Goal: Task Accomplishment & Management: Manage account settings

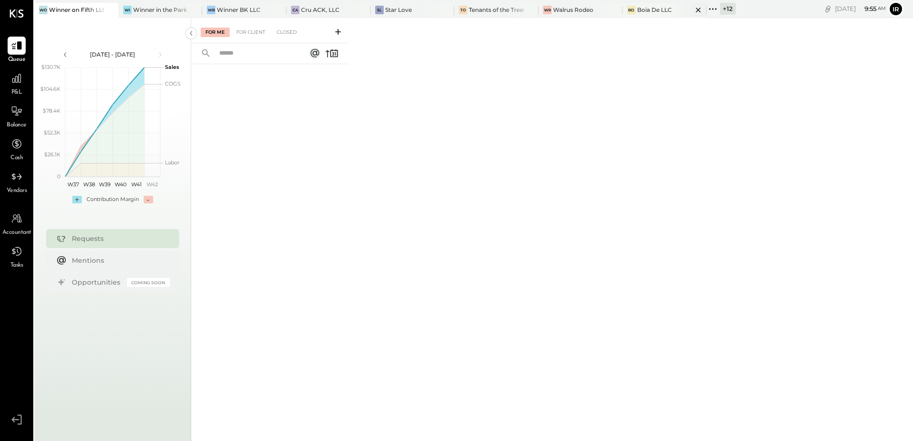
click at [645, 13] on div "Boia De LLC" at bounding box center [654, 10] width 35 height 8
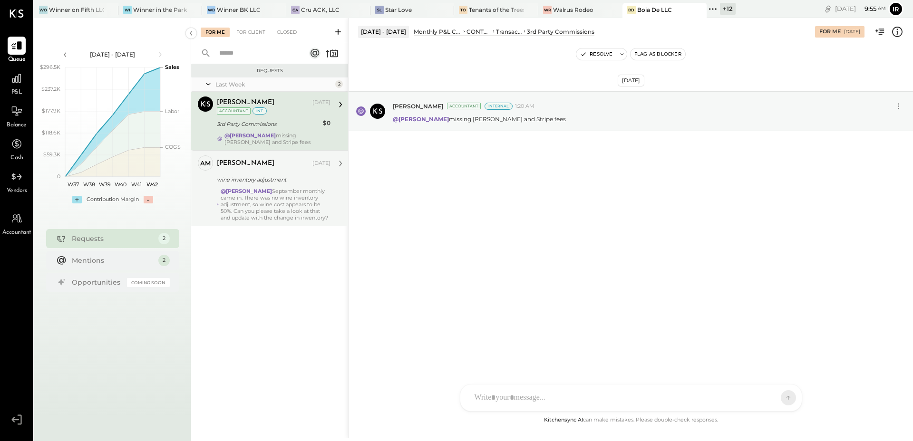
click at [282, 178] on div "wine inventory adjustment" at bounding box center [272, 180] width 111 height 10
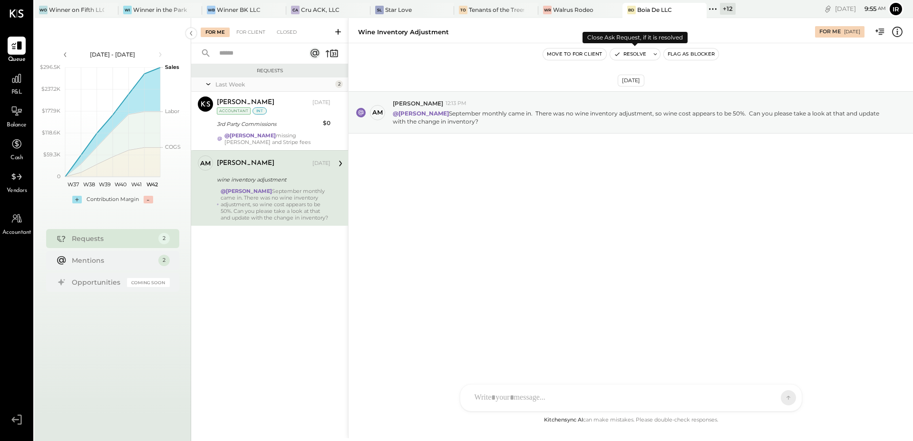
click at [627, 58] on button "Resolve" at bounding box center [630, 53] width 40 height 11
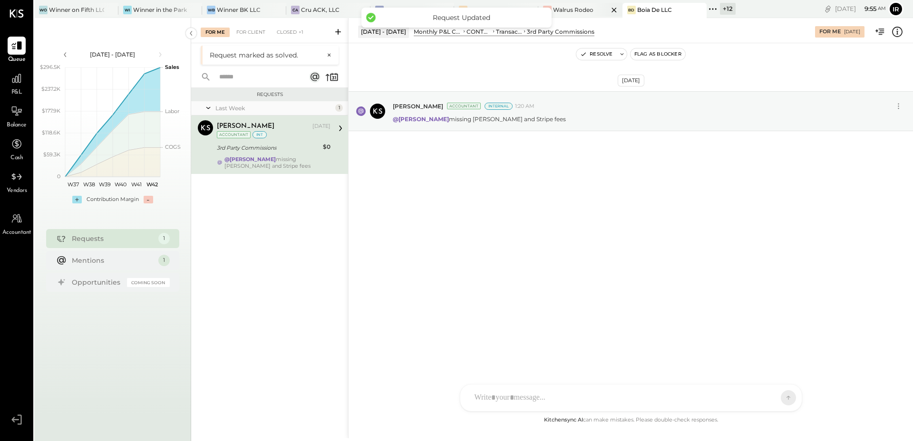
click at [579, 13] on div "Walrus Rodeo" at bounding box center [573, 10] width 40 height 8
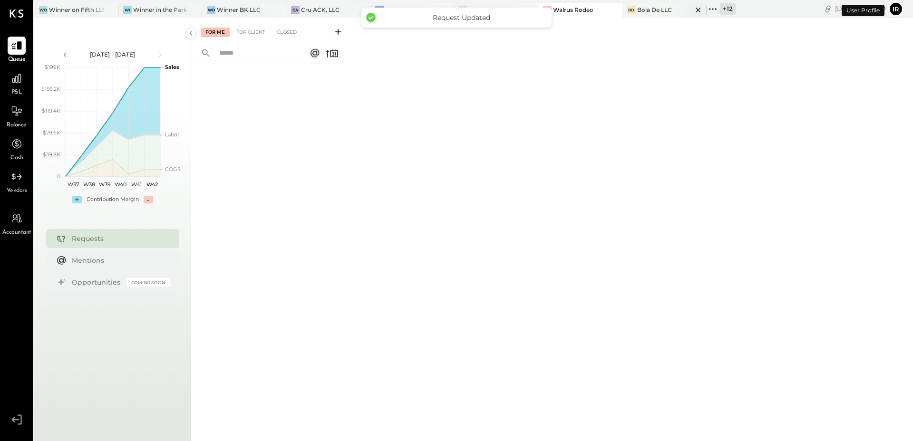
click at [673, 7] on div at bounding box center [689, 10] width 33 height 14
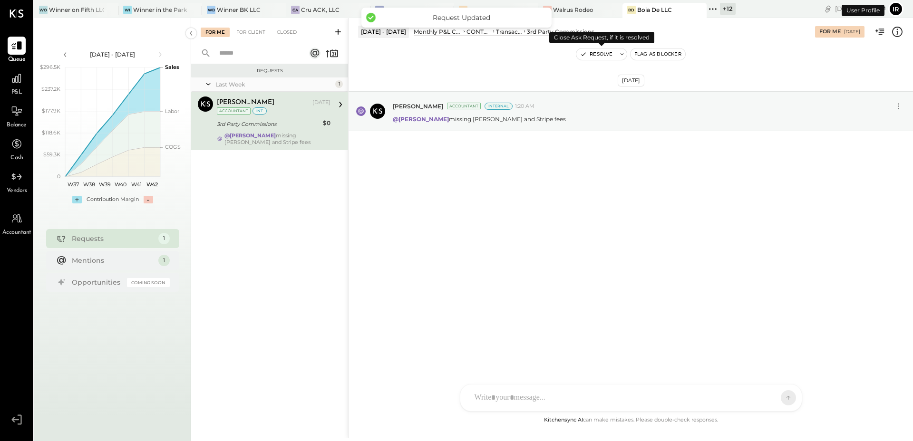
click at [605, 53] on button "Resolve" at bounding box center [596, 53] width 40 height 11
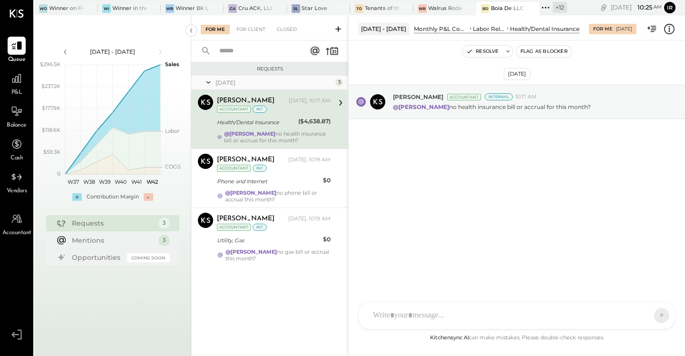
click at [408, 165] on div "Oct 15th, 2025 Margot Bloch Accountant Internal 10:17 AM @Irvin Rojas no health…" at bounding box center [516, 127] width 336 height 126
click at [443, 146] on div "Oct 15th, 2025 Margot Bloch Accountant Internal 10:17 AM @Irvin Rojas no health…" at bounding box center [516, 127] width 336 height 126
click at [263, 127] on div "Health/Dental Insurance" at bounding box center [256, 121] width 78 height 11
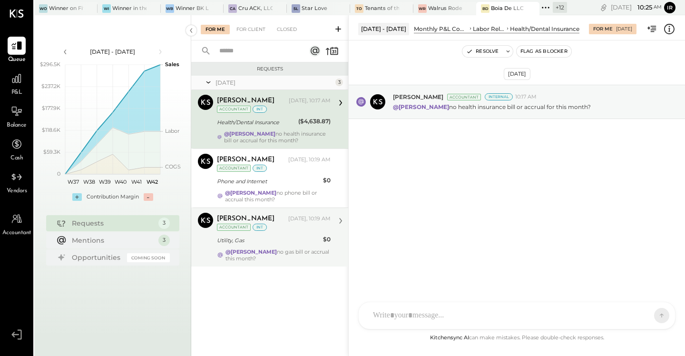
click at [274, 239] on div "Utility, Gas" at bounding box center [268, 240] width 103 height 10
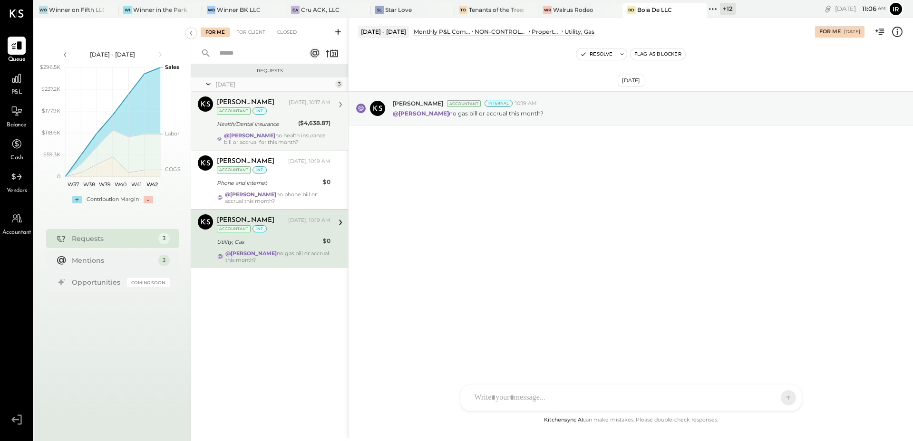
click at [270, 127] on div "Health/Dental Insurance" at bounding box center [256, 124] width 78 height 10
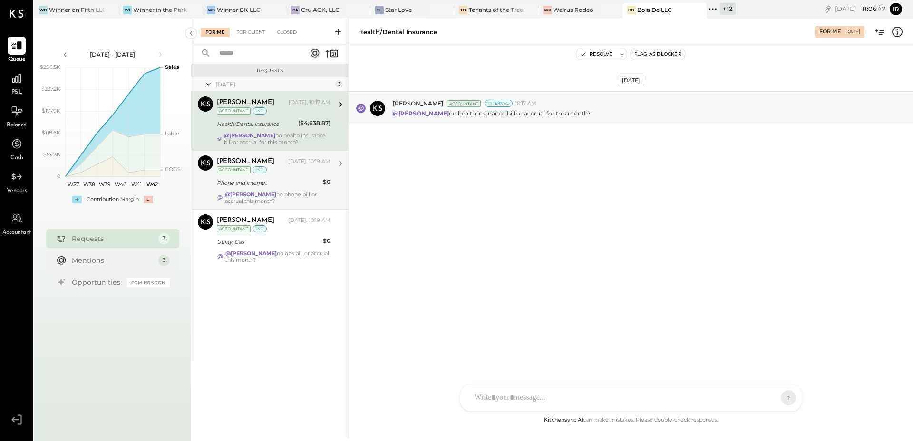
click at [284, 180] on div "Phone and Internet" at bounding box center [268, 183] width 103 height 10
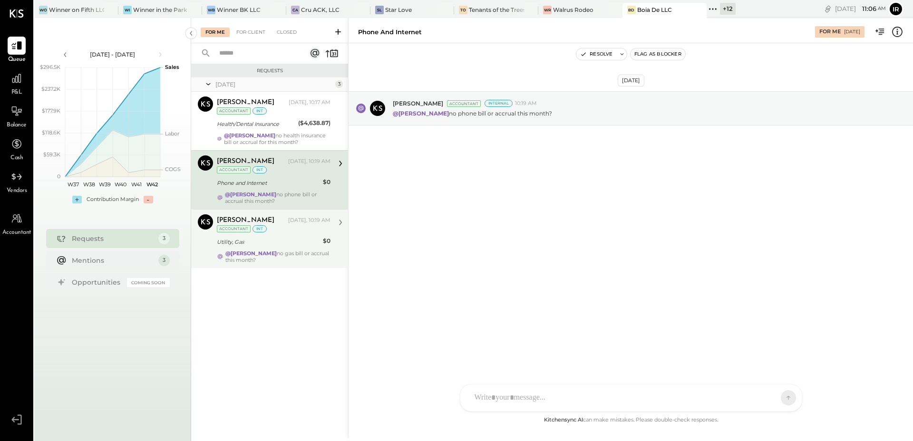
click at [284, 222] on div "[PERSON_NAME]" at bounding box center [251, 221] width 69 height 10
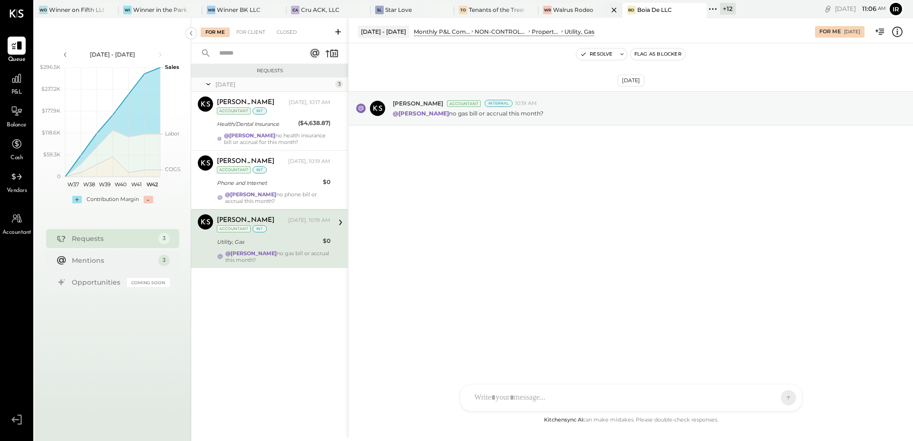
click at [589, 11] on div at bounding box center [605, 10] width 33 height 14
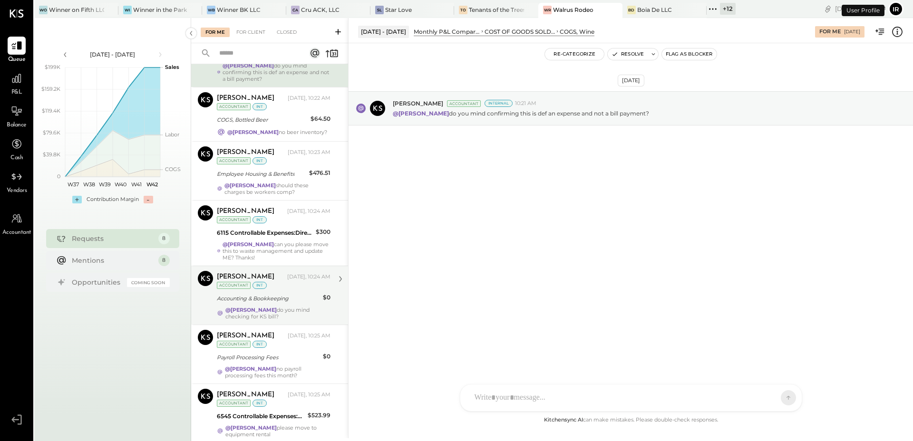
scroll to position [169, 0]
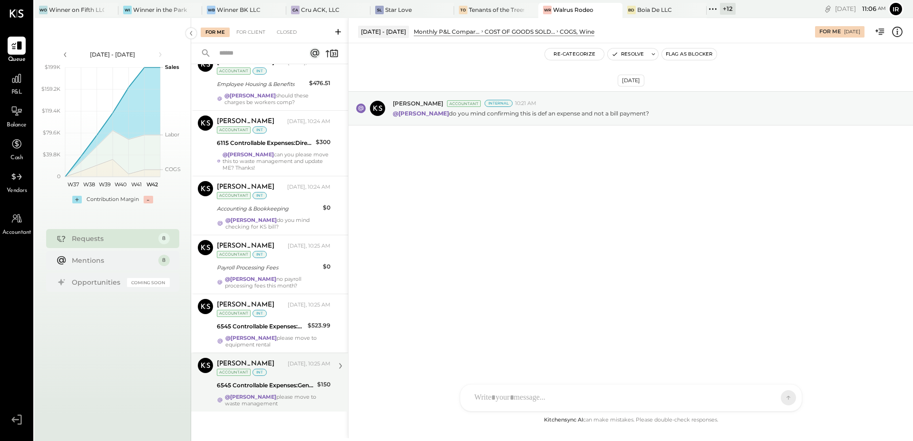
click at [287, 355] on div "6545 Controllable Expenses:General & Administrative Expenses:Charity & Donations" at bounding box center [265, 386] width 97 height 10
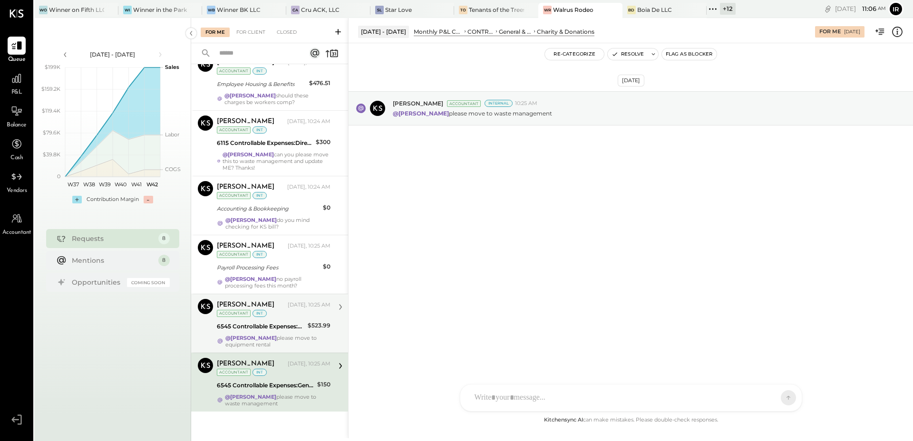
click at [280, 318] on div "[PERSON_NAME] [DATE], 10:25 AM Accountant int" at bounding box center [274, 308] width 114 height 19
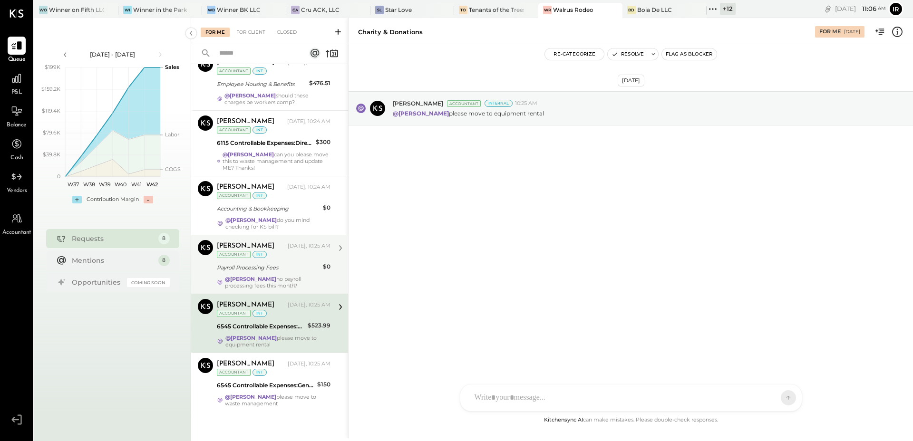
click at [283, 253] on div "[PERSON_NAME] [DATE], 10:25 AM Accountant int" at bounding box center [274, 249] width 114 height 19
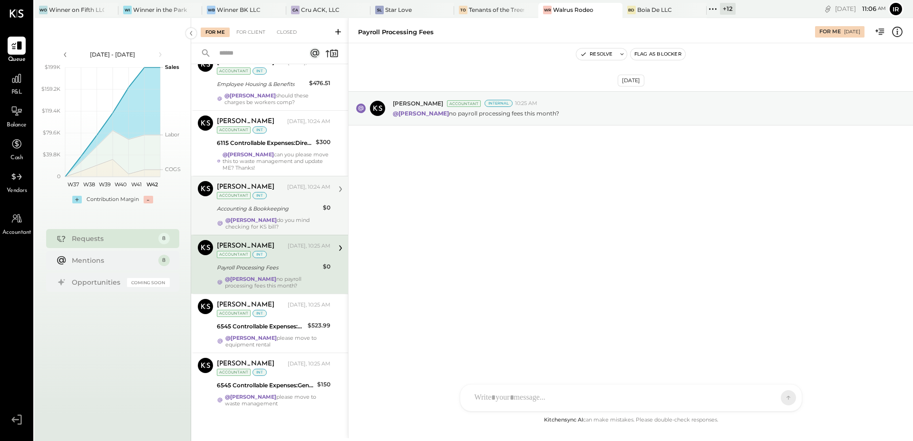
click at [290, 208] on div "Accounting & Bookkeeping" at bounding box center [268, 209] width 103 height 10
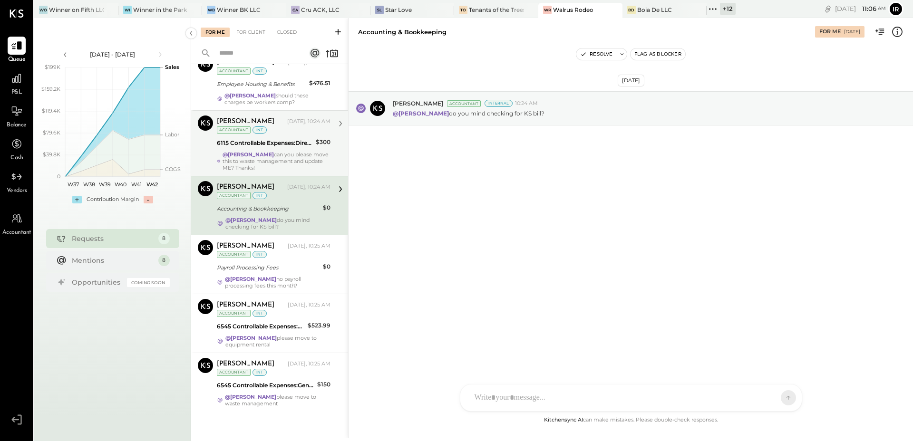
click at [297, 146] on div "6115 Controllable Expenses:Direct Operating Expenses:Cleaning Supplies" at bounding box center [265, 143] width 96 height 10
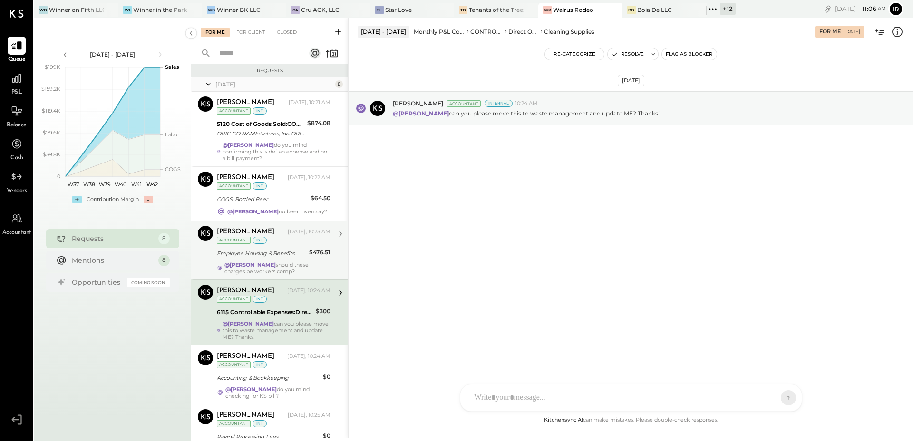
click at [291, 261] on div "[PERSON_NAME] [DATE], 10:23 AM Accountant int Employee Housing & Benefits $476.…" at bounding box center [274, 250] width 114 height 49
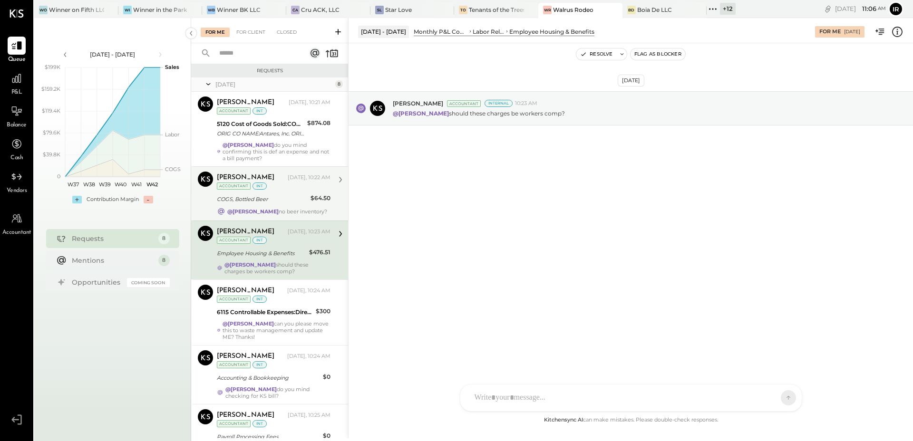
click at [286, 188] on div "[PERSON_NAME] [DATE], 10:22 AM Accountant int" at bounding box center [274, 181] width 114 height 19
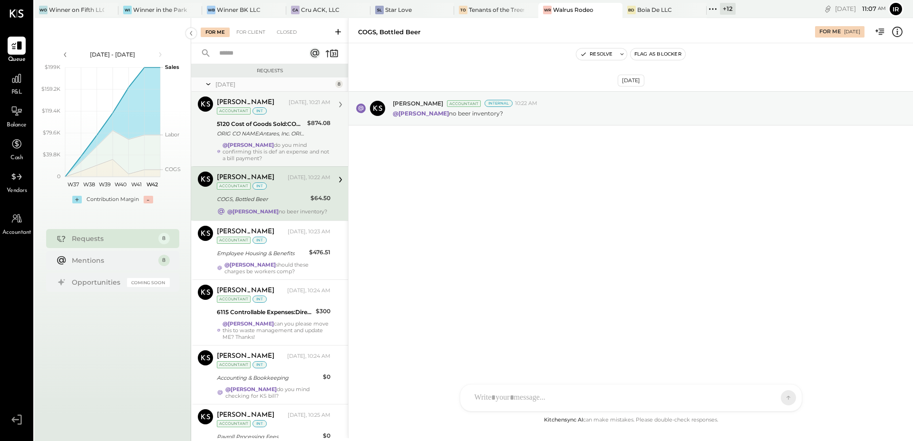
click at [292, 139] on div "5120 Cost of Goods Sold:COGS, Wine ORIG CO NAME:Antares, Inc. ORIG ID:[US_EMPLO…" at bounding box center [260, 128] width 87 height 21
